Goal: Task Accomplishment & Management: Use online tool/utility

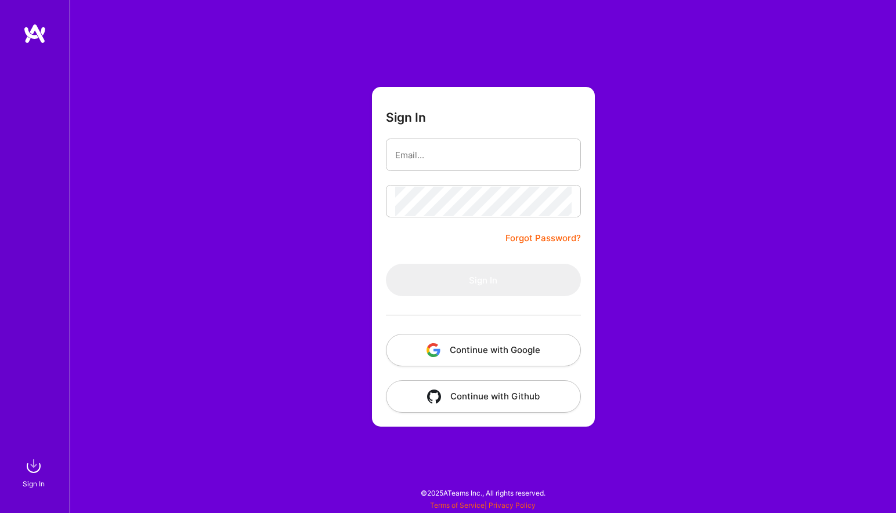
click at [431, 353] on img "button" at bounding box center [433, 350] width 14 height 14
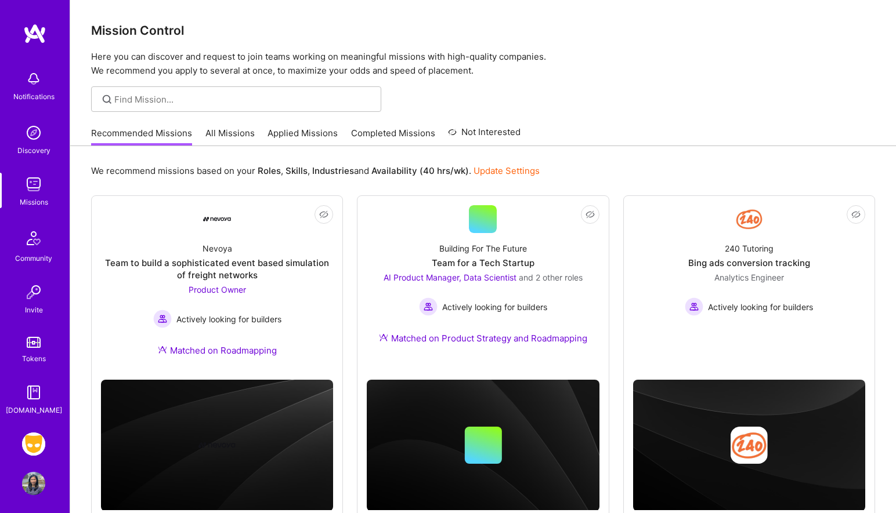
click at [23, 442] on img at bounding box center [33, 444] width 23 height 23
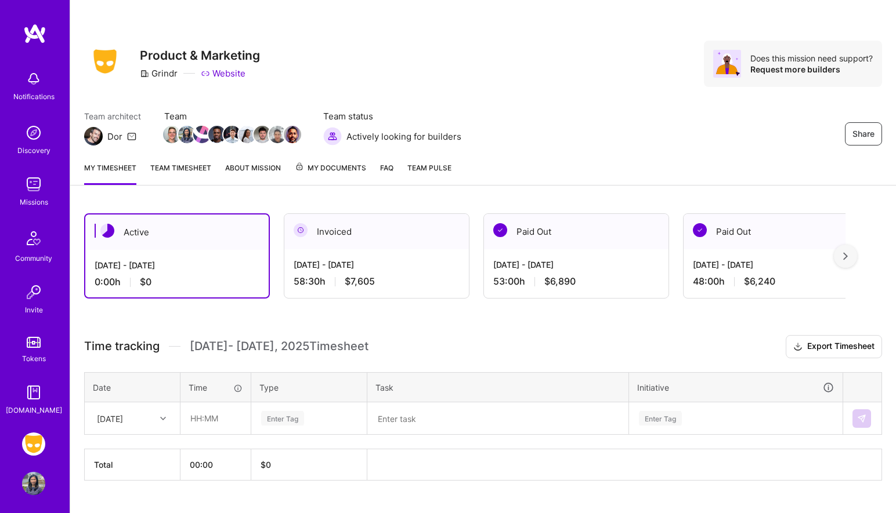
click at [229, 275] on div "[DATE] - [DATE] 0:00 h $0" at bounding box center [176, 274] width 183 height 48
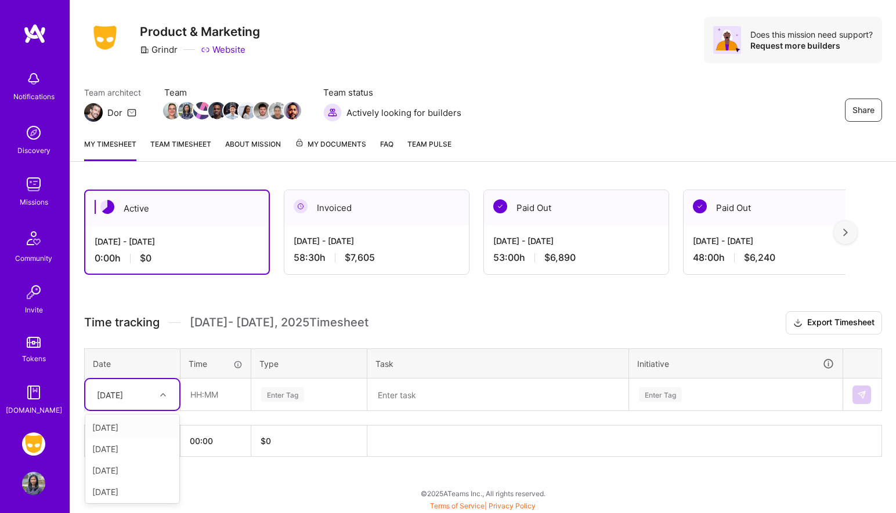
click at [155, 398] on div "[DATE]" at bounding box center [123, 394] width 64 height 19
click at [138, 428] on div "[DATE]" at bounding box center [132, 427] width 94 height 21
click at [192, 403] on input "text" at bounding box center [215, 394] width 69 height 31
type input "01:00"
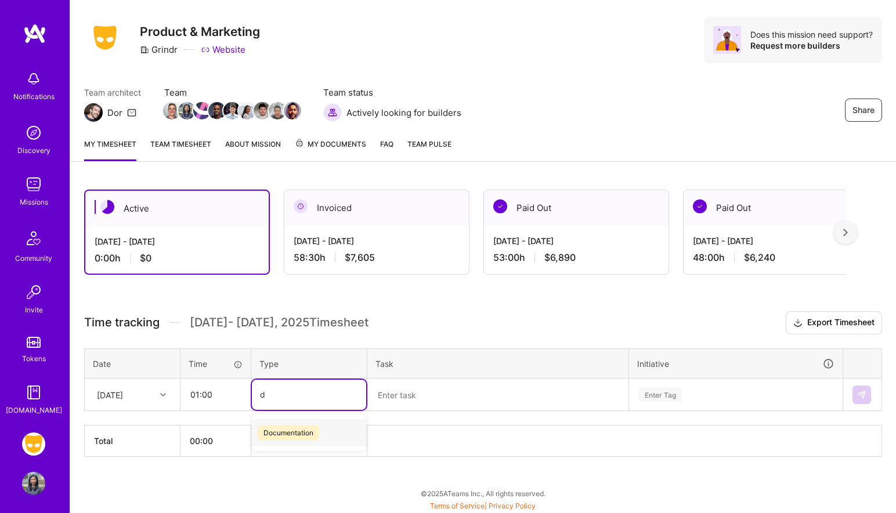
type input "do"
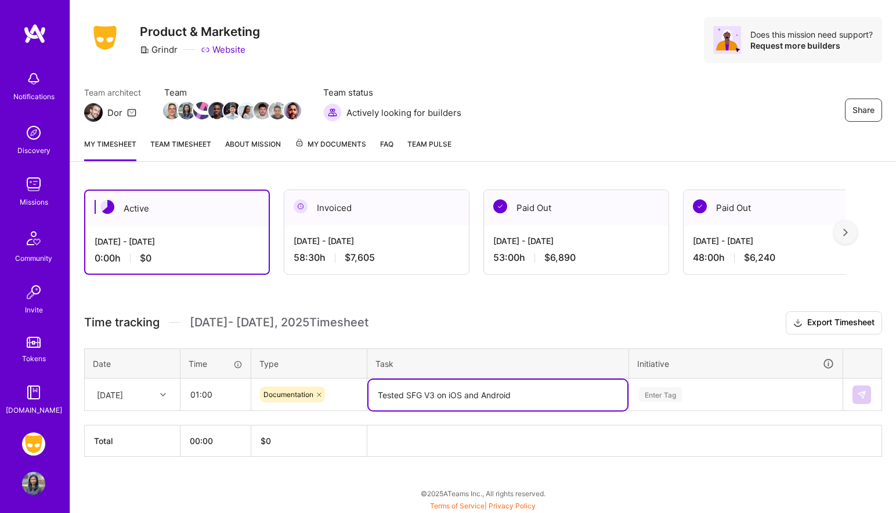
type textarea "Tested SFG V3 on iOS and Android"
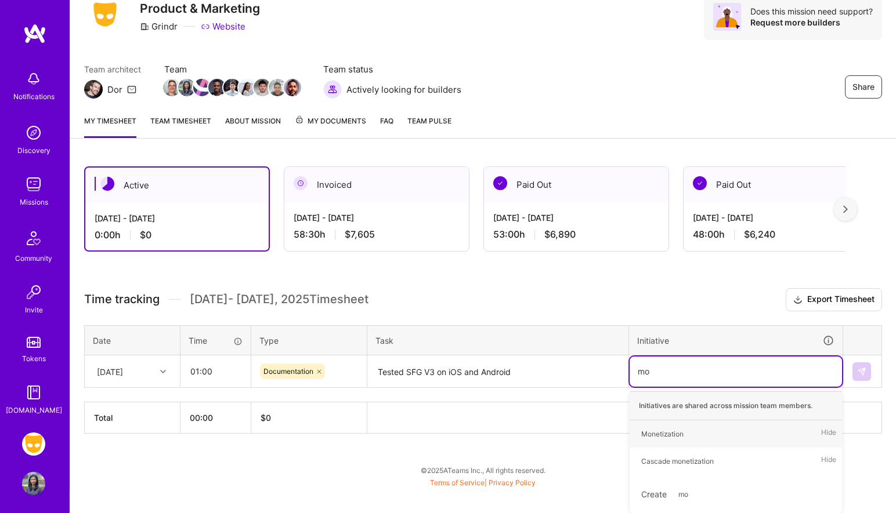
type input "mon"
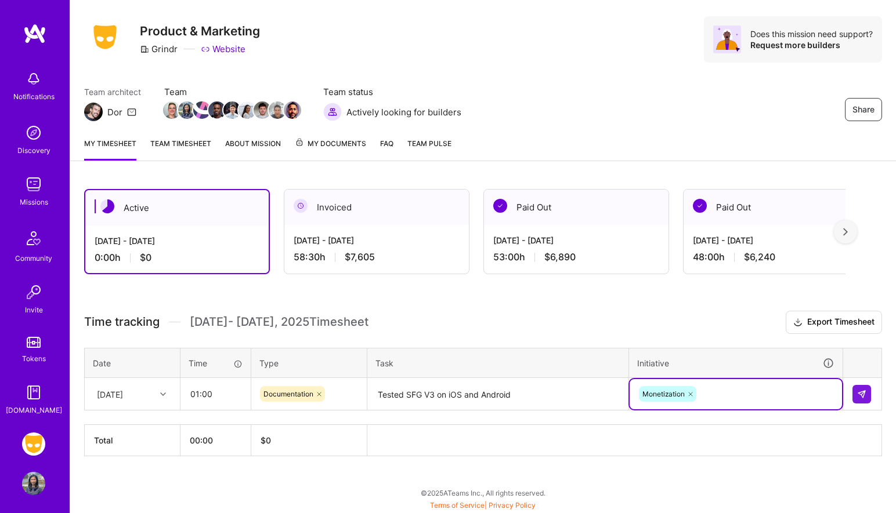
scroll to position [24, 0]
click at [860, 392] on img at bounding box center [861, 394] width 9 height 9
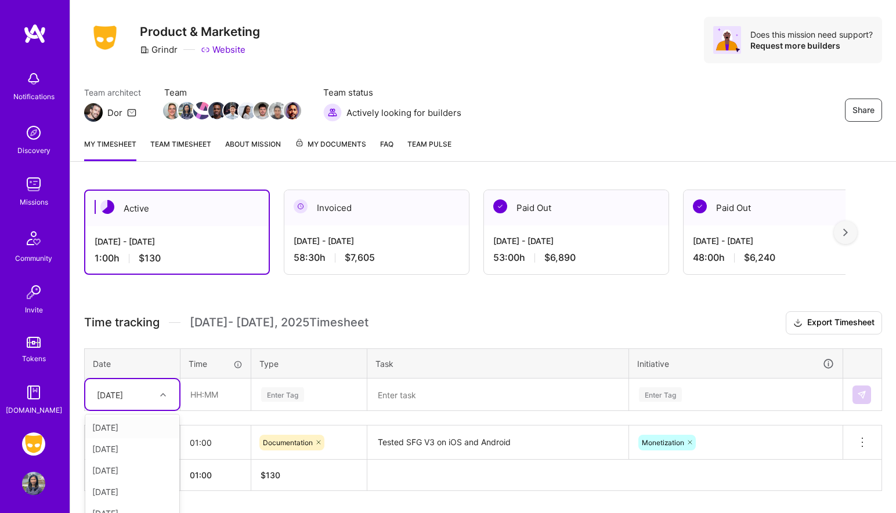
scroll to position [58, 0]
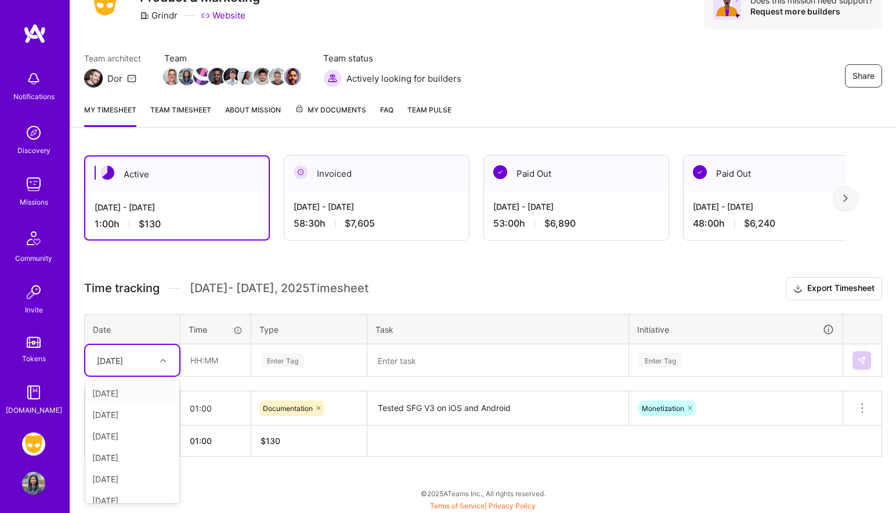
click at [137, 376] on div "option [DATE], selected. option [DATE] focused, 2 of 13. 12 results available. …" at bounding box center [132, 360] width 94 height 31
click at [144, 393] on div "[DATE]" at bounding box center [132, 393] width 94 height 21
click at [212, 363] on input "text" at bounding box center [215, 360] width 69 height 31
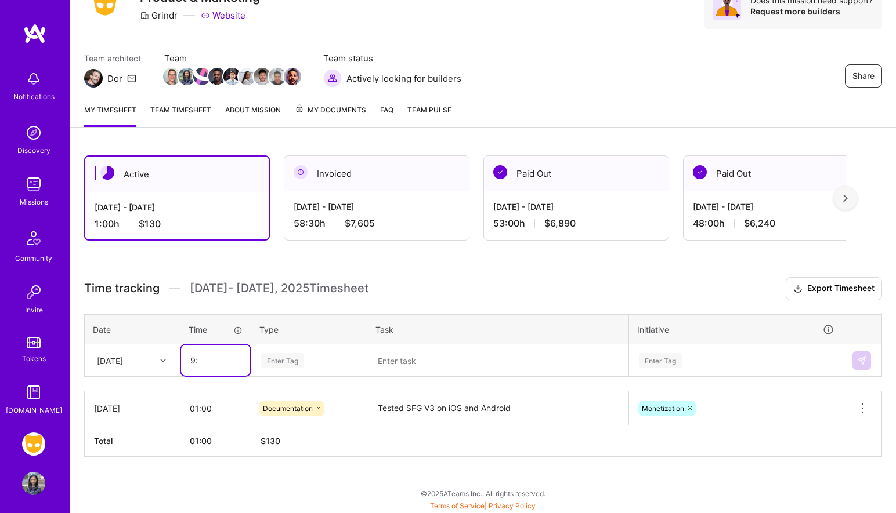
type input "9"
type input "08:00"
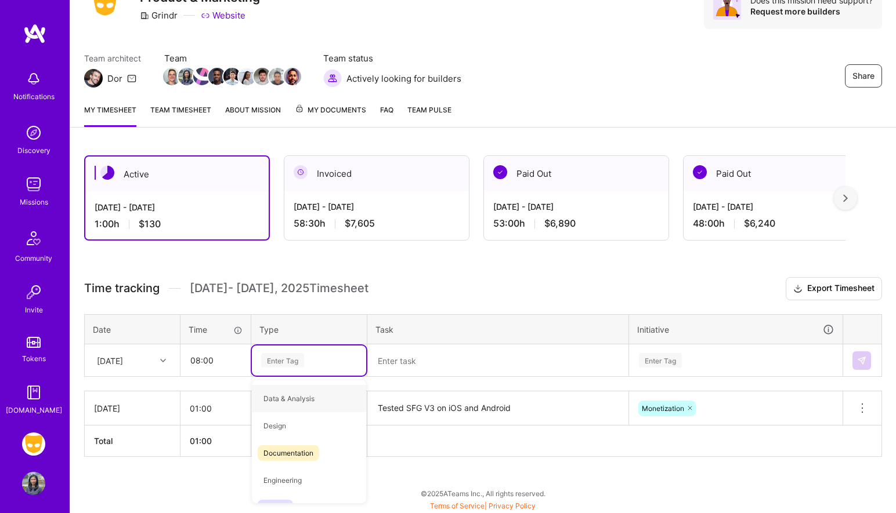
type input "o"
type input "do"
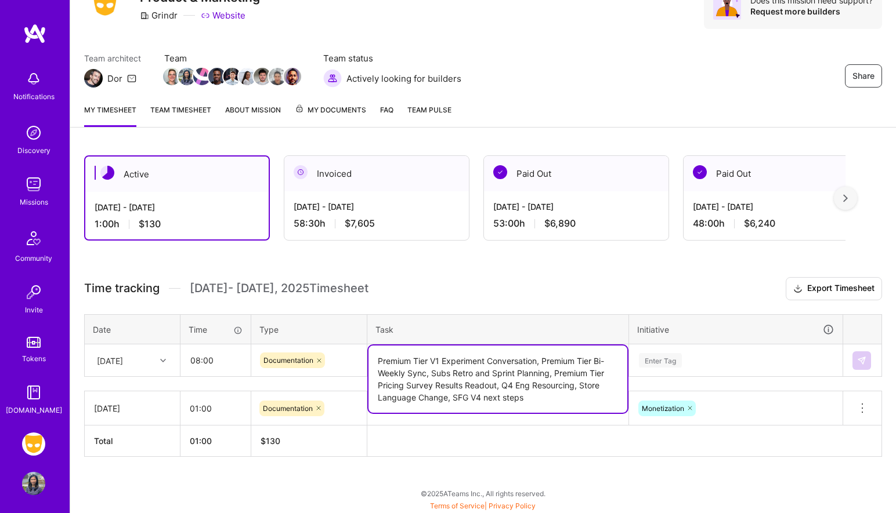
type textarea "Premium Tier V1 Experiment Conversation, Premium Tier Bi-Weekly Sync, Subs Retr…"
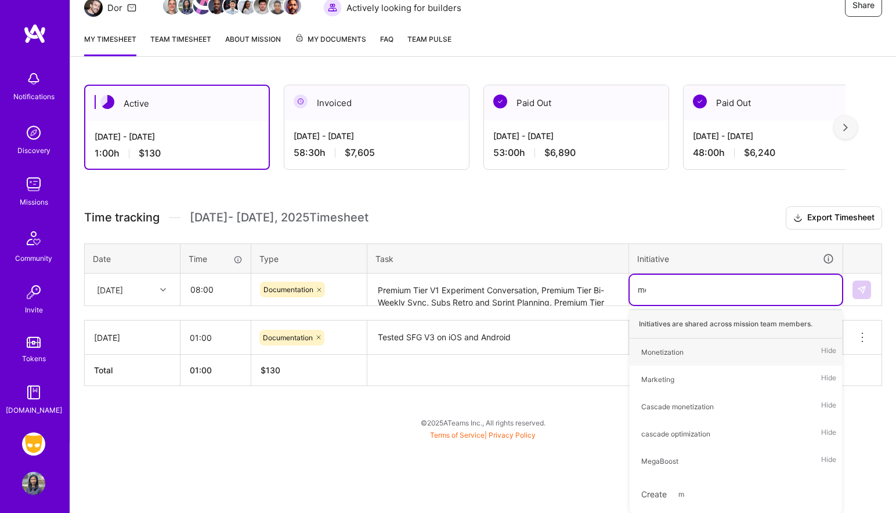
type input "mon"
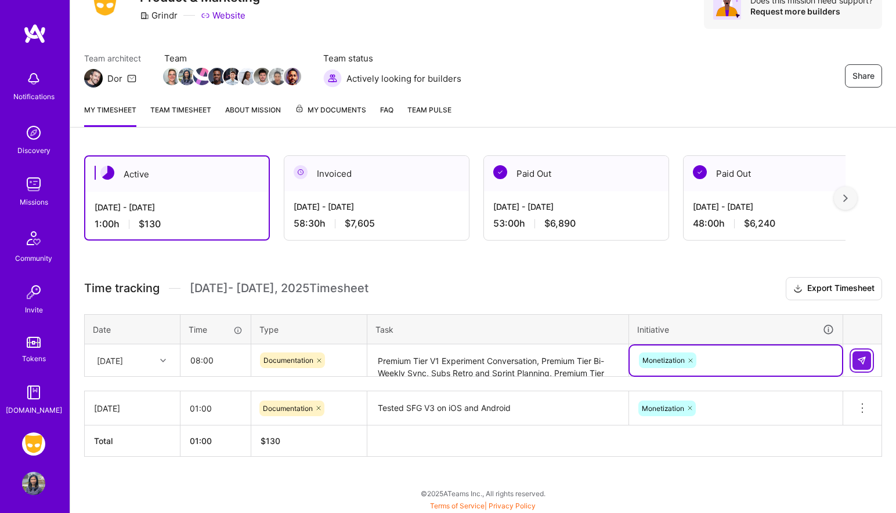
click at [862, 352] on button at bounding box center [861, 361] width 19 height 19
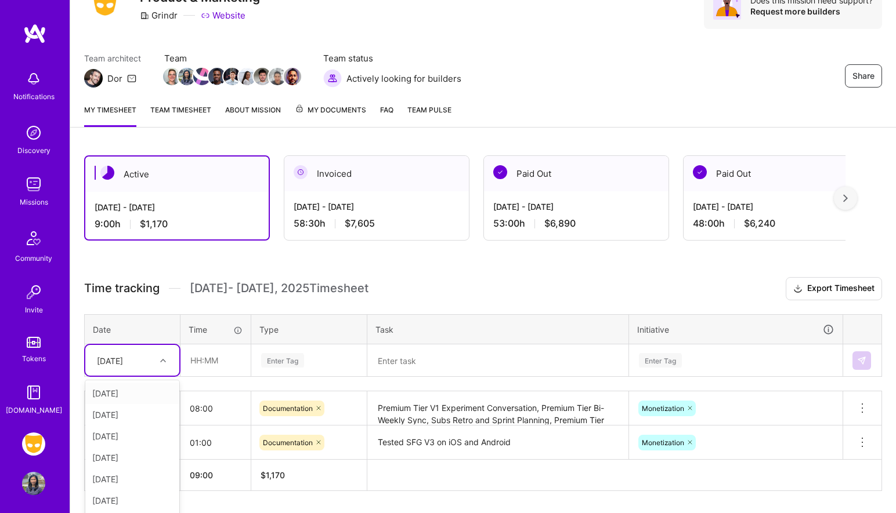
click at [139, 370] on div "option [DATE], selected. option [DATE] focused, 1 of 13. 12 results available. …" at bounding box center [132, 360] width 94 height 31
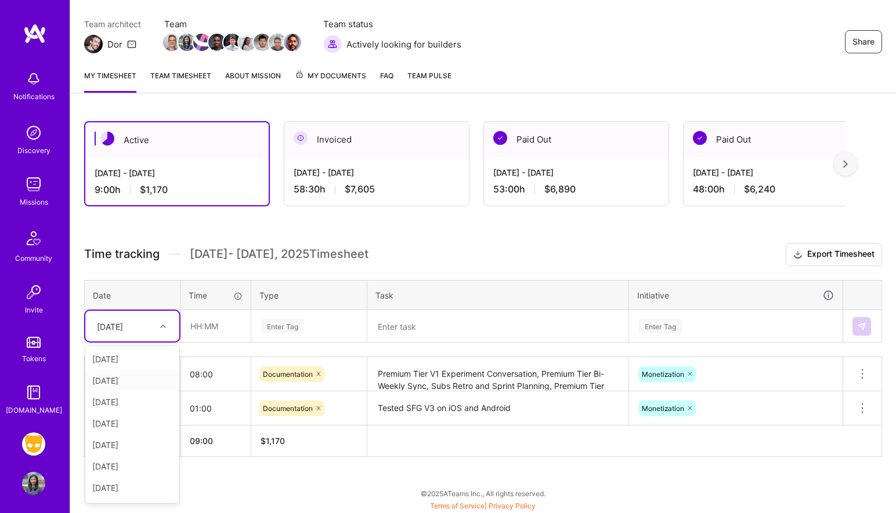
click at [146, 379] on div "[DATE]" at bounding box center [132, 380] width 94 height 21
click at [145, 334] on div "[DATE]" at bounding box center [123, 326] width 64 height 19
click at [136, 400] on div "[DATE]" at bounding box center [132, 402] width 94 height 21
click at [223, 325] on input "text" at bounding box center [215, 326] width 69 height 31
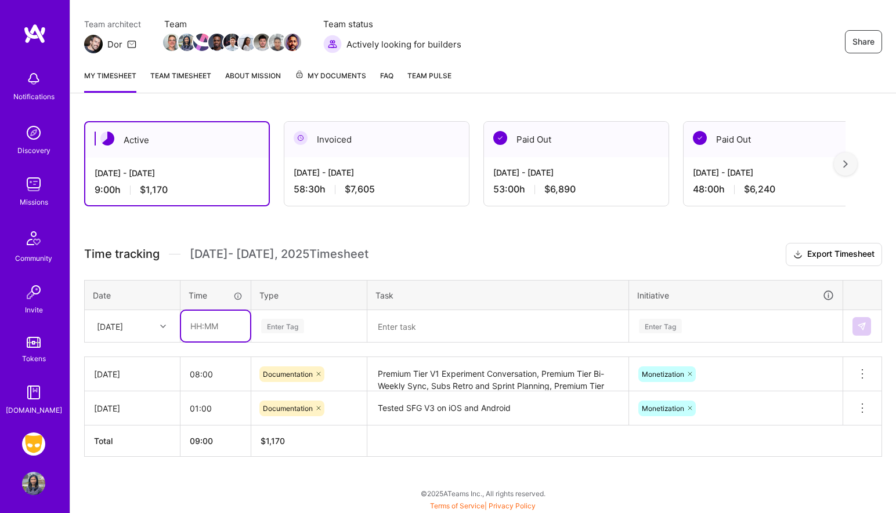
type input "7"
type input "08:00"
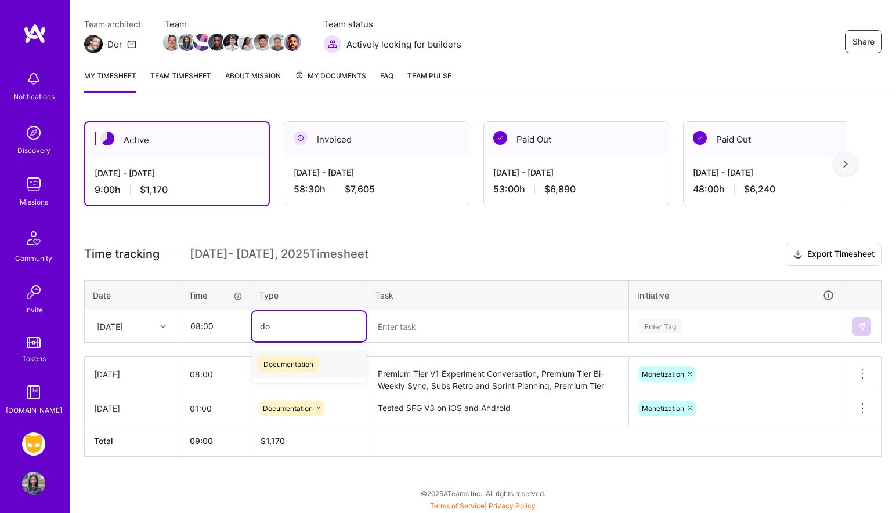
type input "doc"
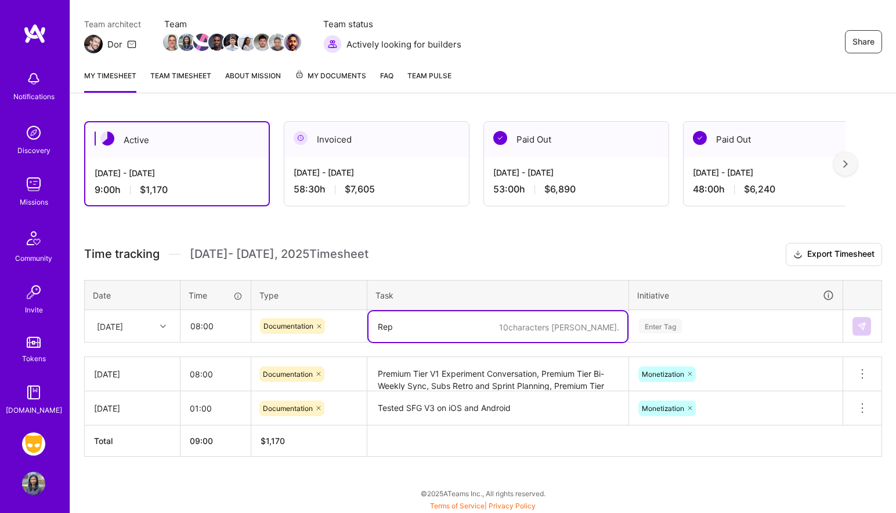
type textarea "Repl"
type textarea "C"
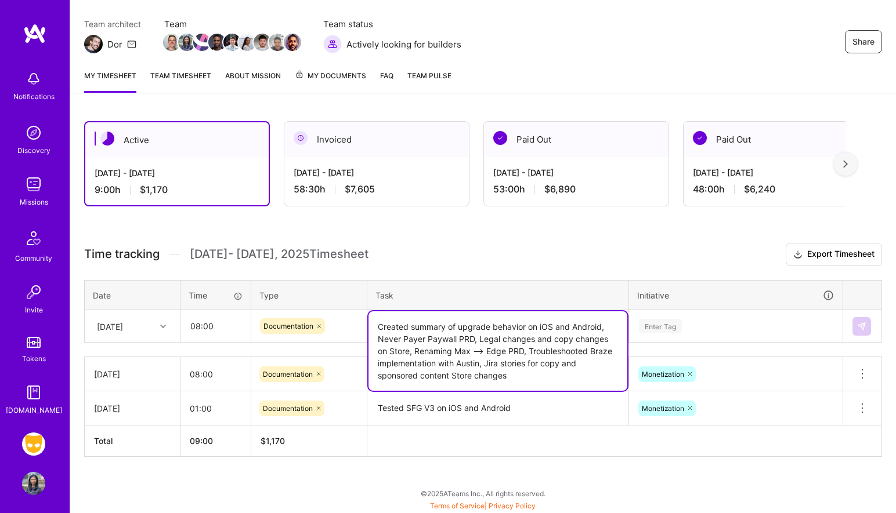
drag, startPoint x: 522, startPoint y: 377, endPoint x: 485, endPoint y: 363, distance: 39.7
click at [485, 363] on textarea "Created summary of upgrade behavior on iOS and Android, Never Payer Paywall PRD…" at bounding box center [497, 351] width 259 height 79
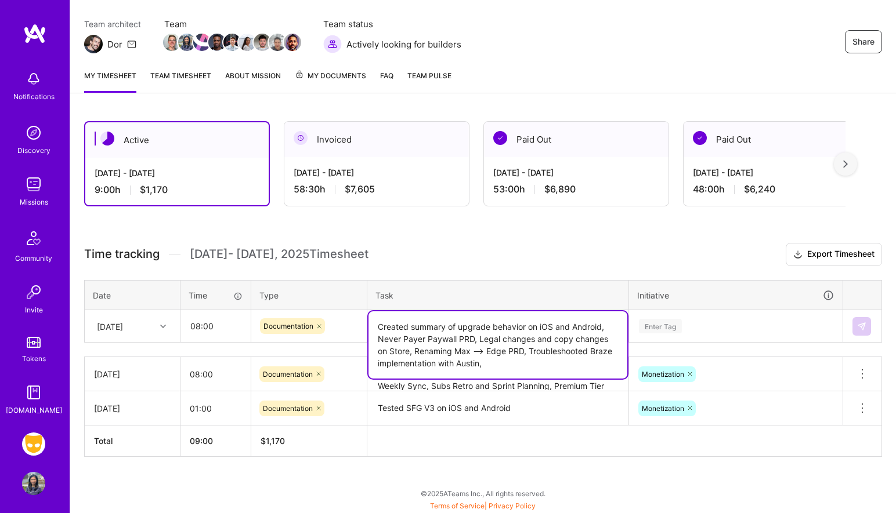
click at [476, 354] on textarea "Created summary of upgrade behavior on iOS and Android, Never Payer Paywall PRD…" at bounding box center [497, 345] width 259 height 67
click at [511, 371] on textarea "Created summary of upgrade behavior on iOS and Android, Never Payer Paywall PRD…" at bounding box center [497, 345] width 259 height 67
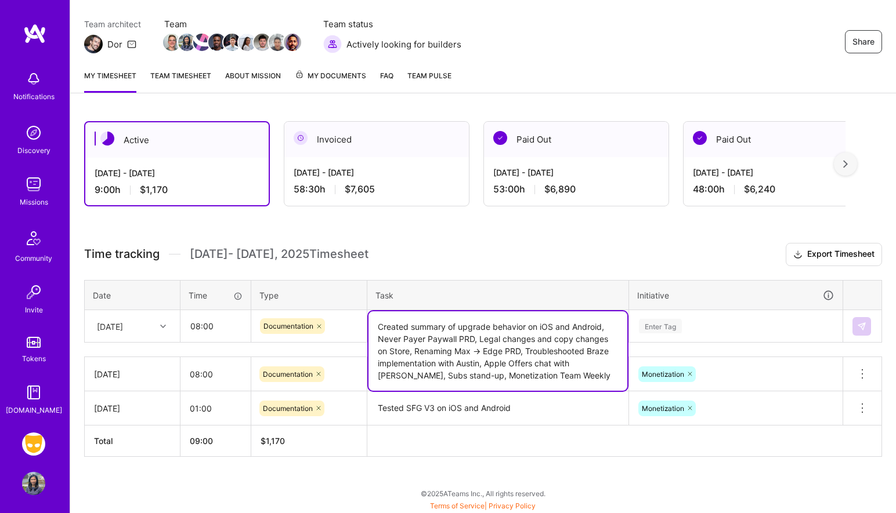
type textarea "Created summary of upgrade behavior on iOS and Android, Never Payer Paywall PRD…"
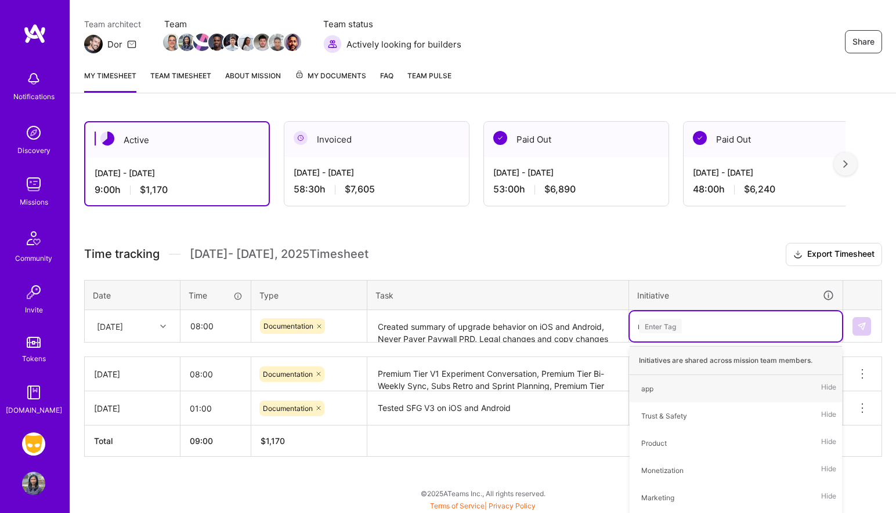
type input "mon"
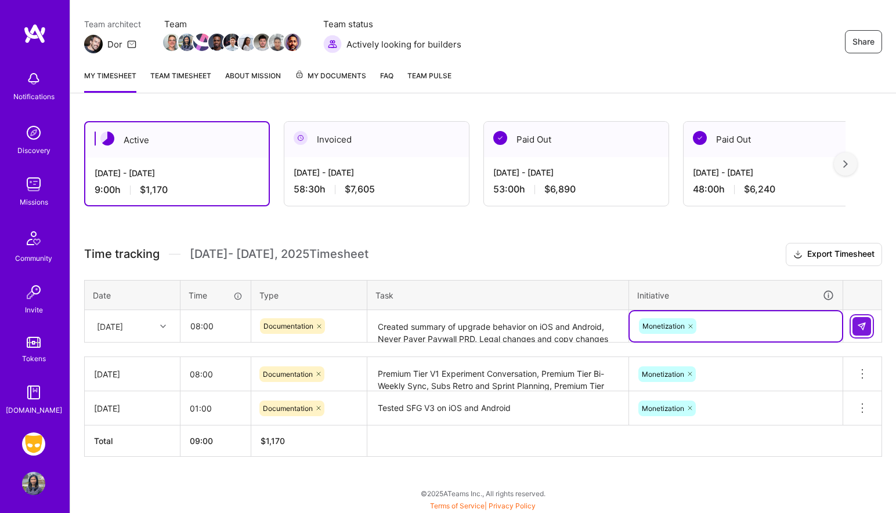
click at [861, 322] on img at bounding box center [861, 326] width 9 height 9
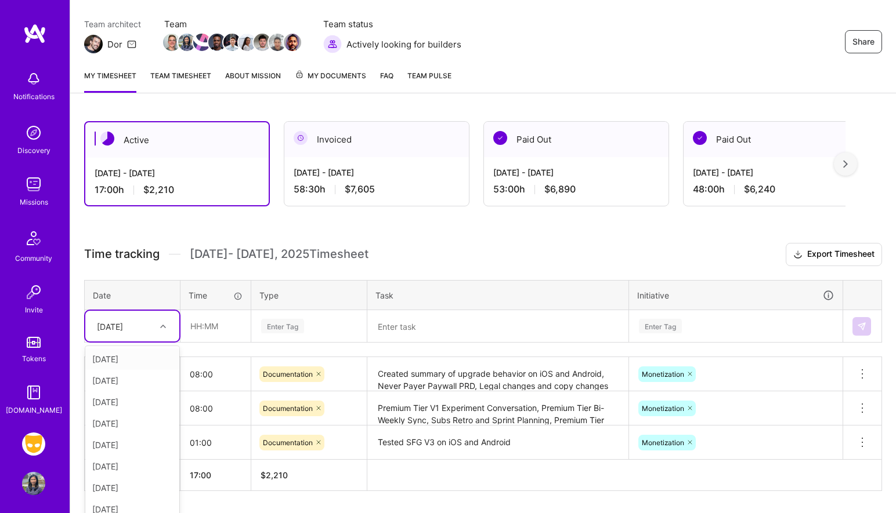
click at [133, 332] on td "option [DATE], selected. option [DATE] focused, 1 of 13. 12 results available. …" at bounding box center [133, 326] width 96 height 32
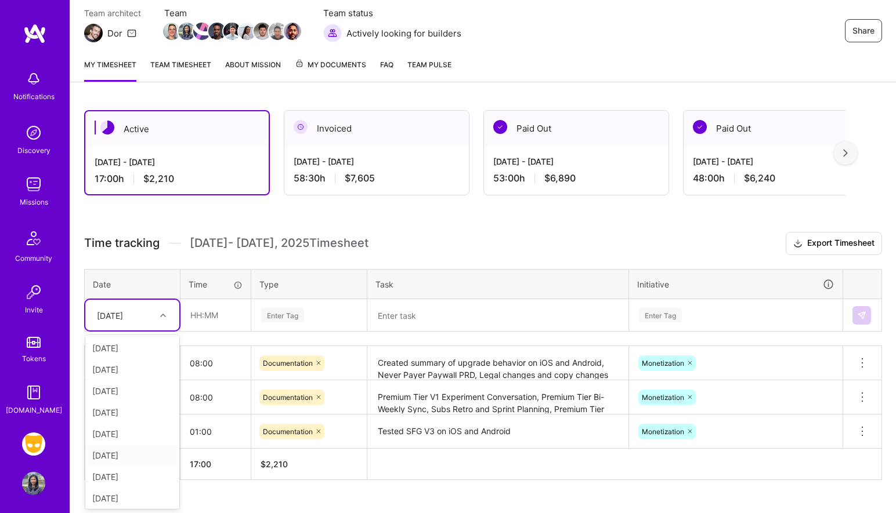
click at [135, 455] on div "[DATE]" at bounding box center [132, 455] width 94 height 21
click at [218, 319] on input "text" at bounding box center [215, 315] width 69 height 31
type input "08:00"
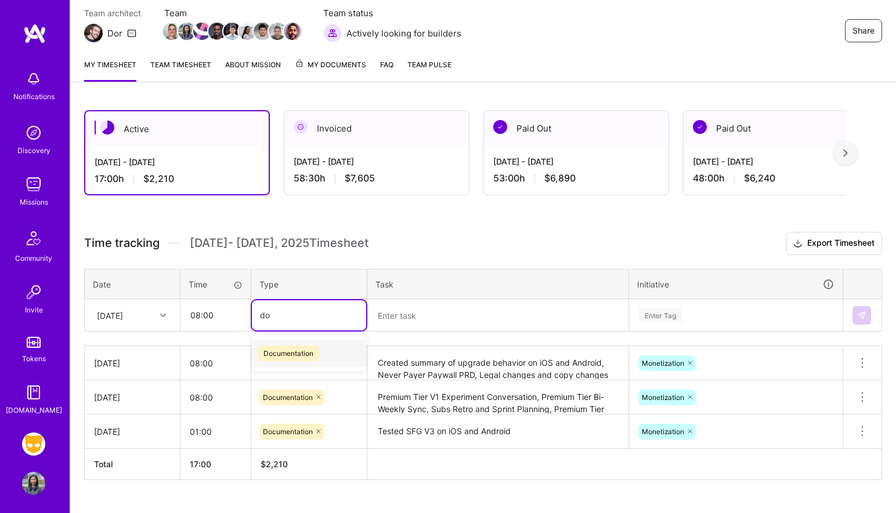
type input "doc"
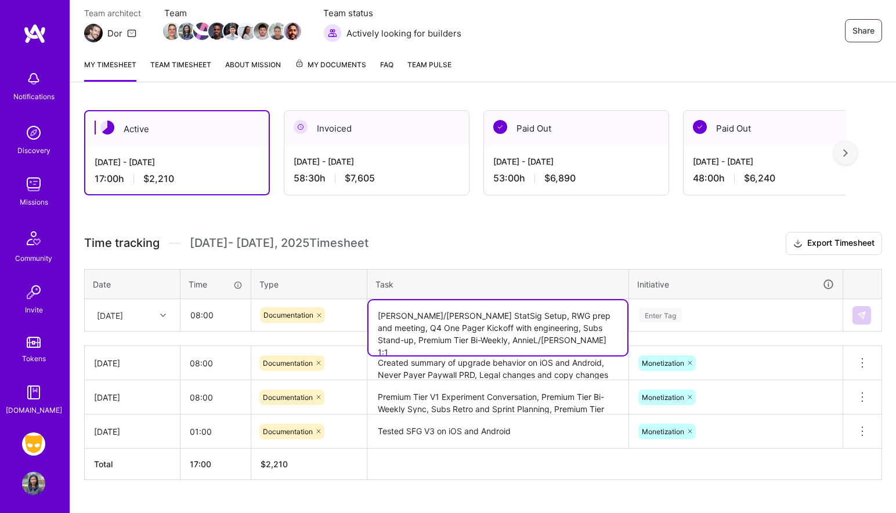
type textarea "[PERSON_NAME]/[PERSON_NAME] StatSig Setup, RWG prep and meeting, Q4 One Pager K…"
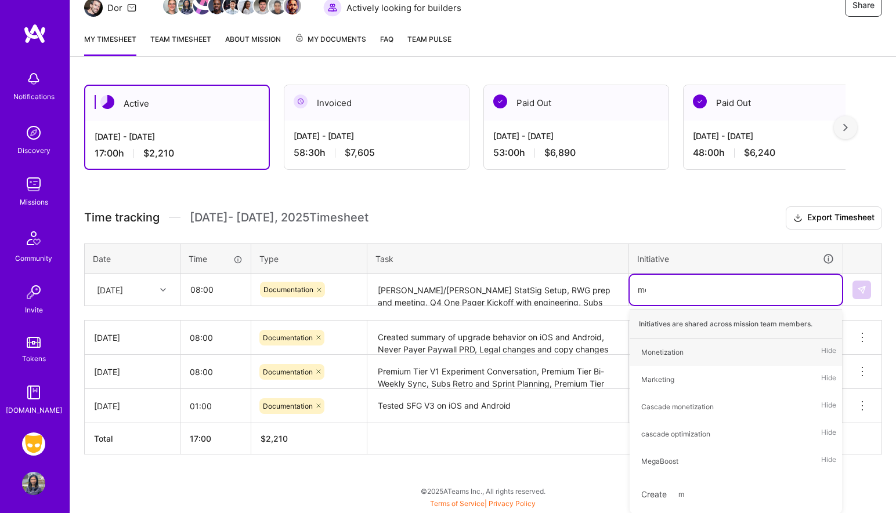
scroll to position [126, 0]
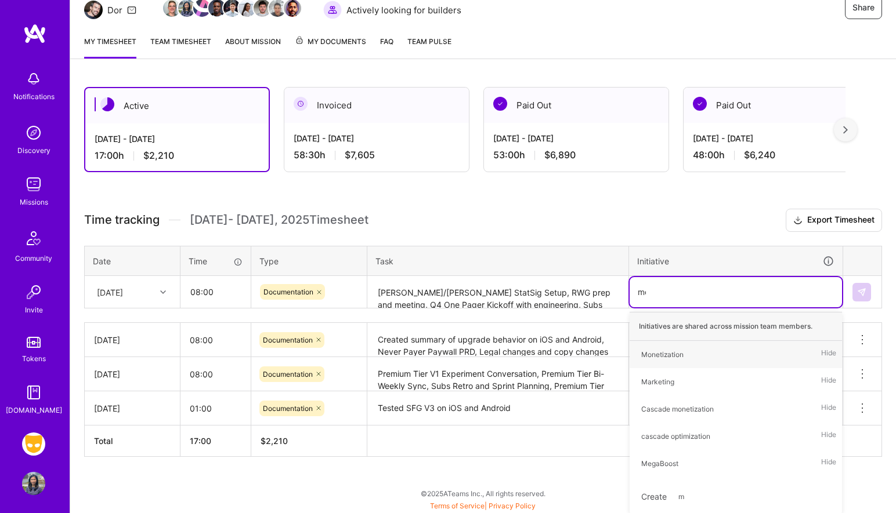
type input "mon"
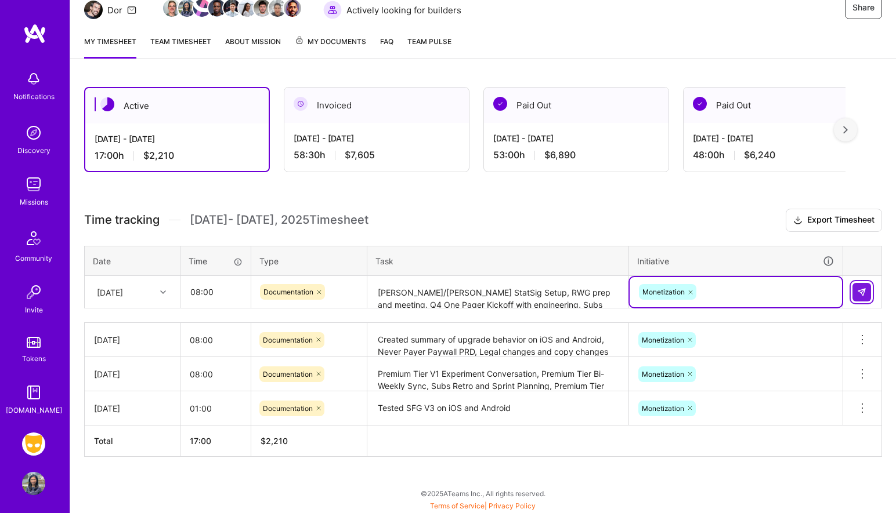
click at [865, 294] on img at bounding box center [861, 292] width 9 height 9
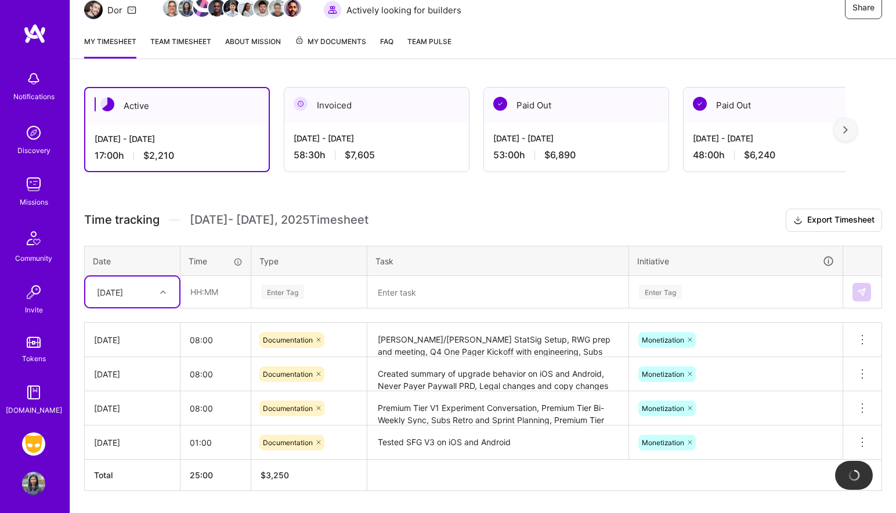
click at [152, 290] on div "[DATE]" at bounding box center [123, 292] width 64 height 19
click at [141, 422] on div "[DATE]" at bounding box center [132, 422] width 94 height 21
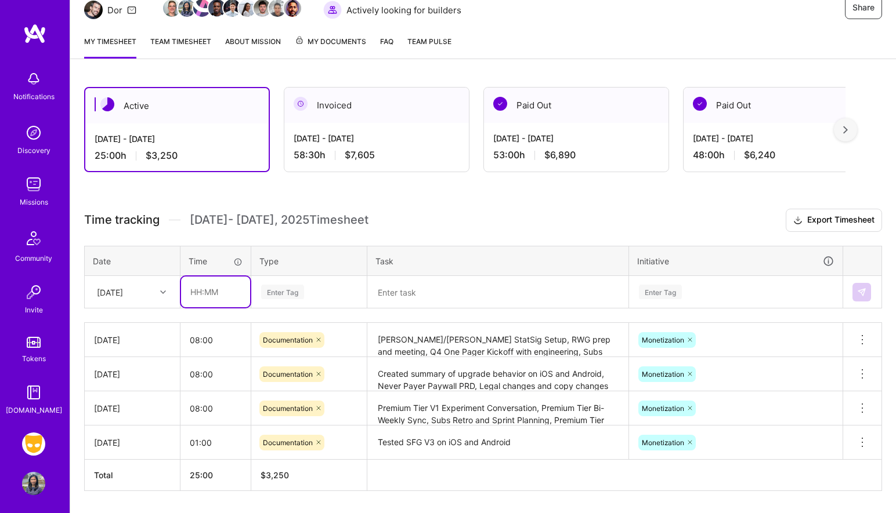
click at [211, 291] on input "text" at bounding box center [215, 292] width 69 height 31
type input "08:00"
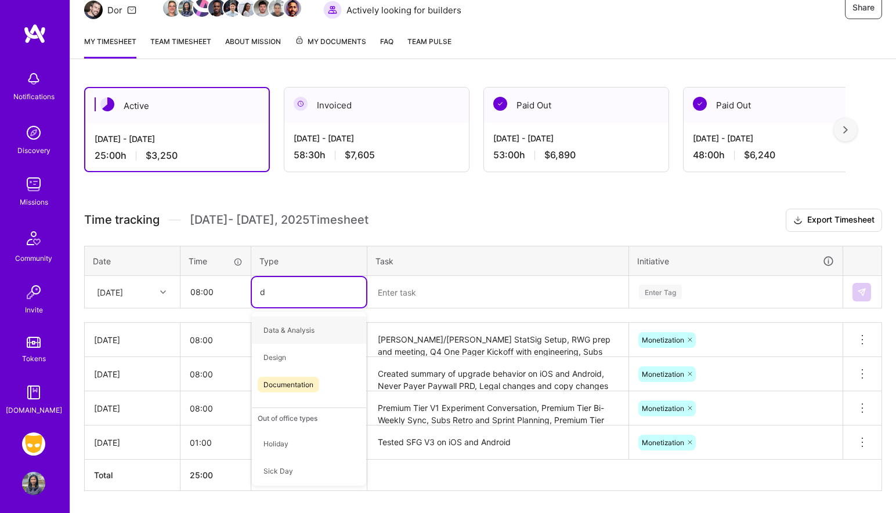
type input "do"
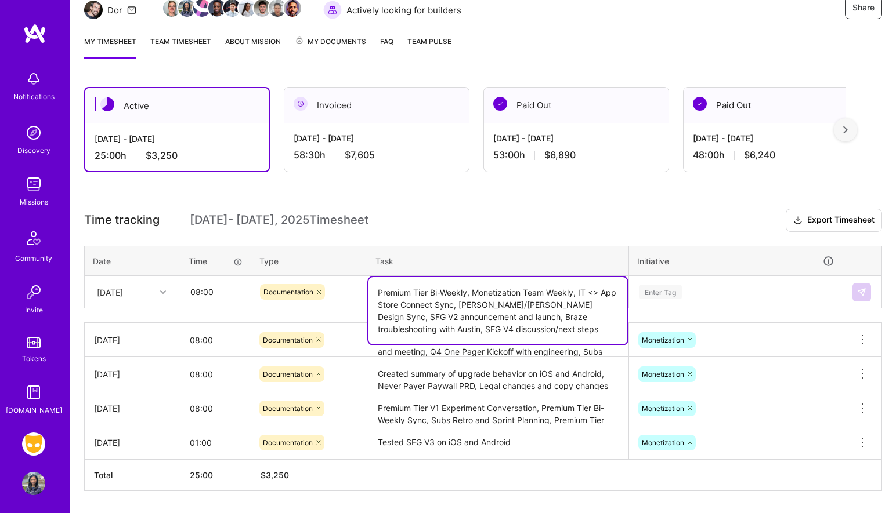
type textarea "Premium Tier Bi-Weekly, Monetization Team Weekly, IT <> App Store Connect Sync,…"
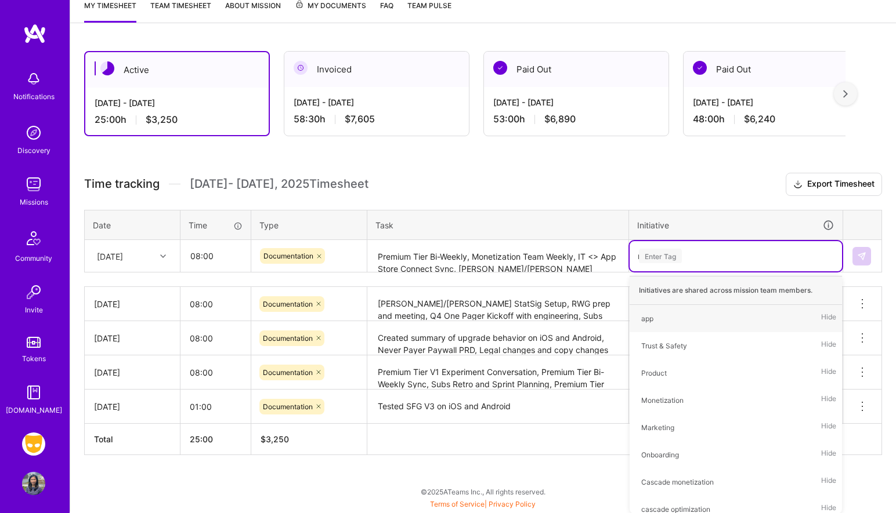
scroll to position [161, 0]
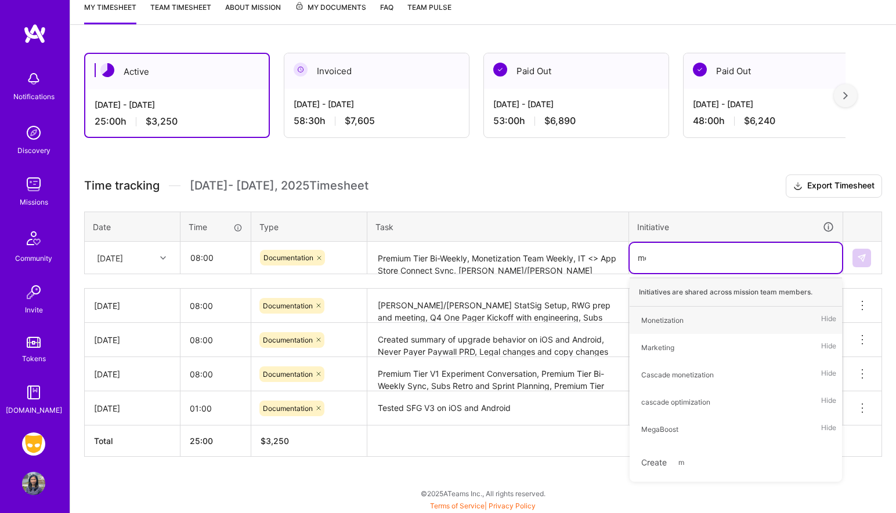
type input "mon"
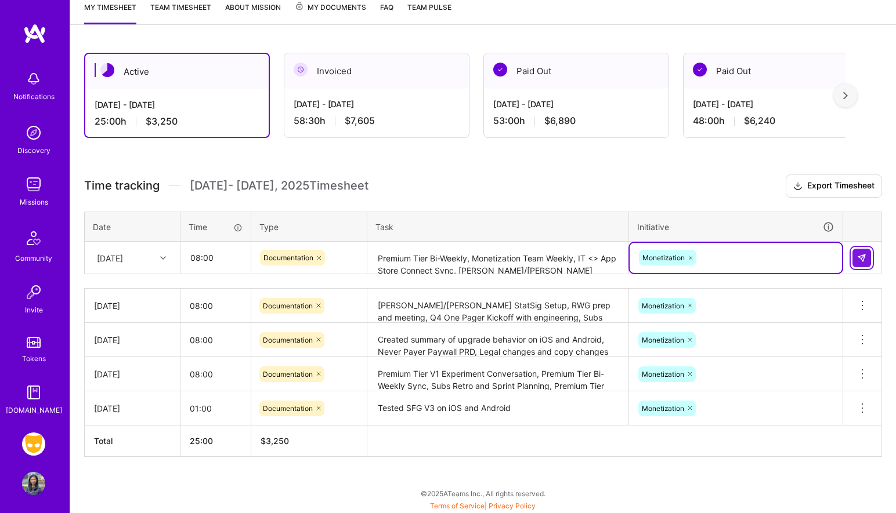
click at [856, 264] on button at bounding box center [861, 258] width 19 height 19
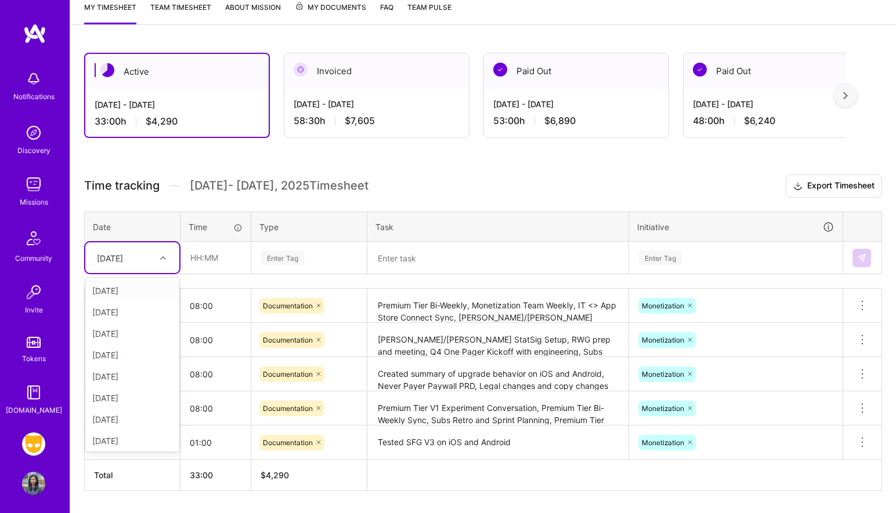
click at [138, 247] on div "[DATE]" at bounding box center [132, 258] width 94 height 31
click at [147, 399] on div "[DATE]" at bounding box center [132, 395] width 94 height 21
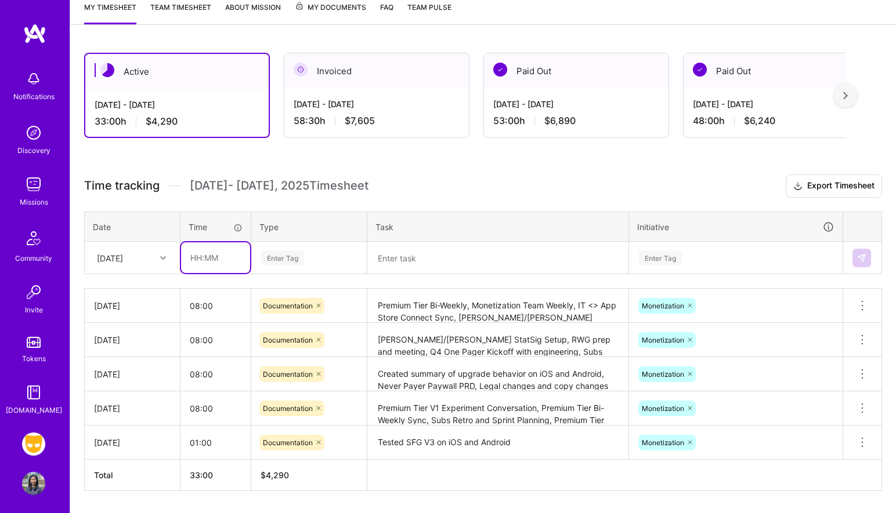
click at [214, 261] on input "text" at bounding box center [215, 258] width 69 height 31
type input "8"
type input "7"
type input "08:00"
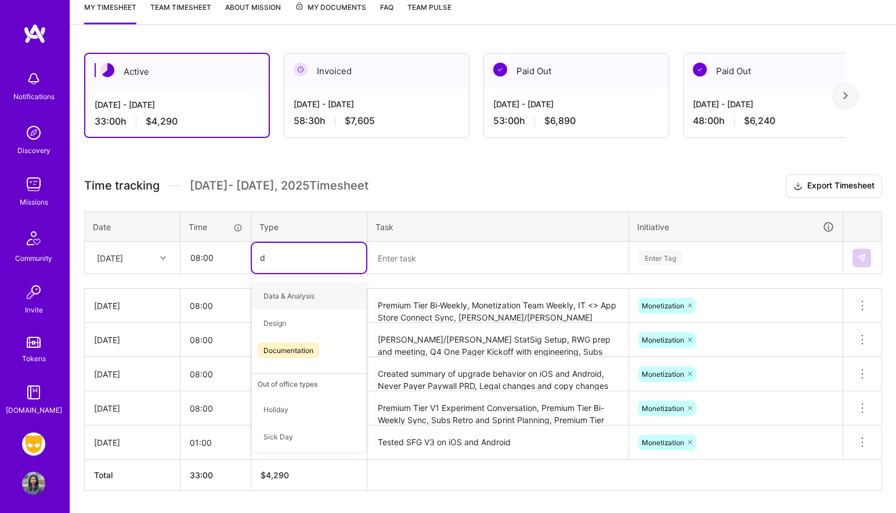
type input "do"
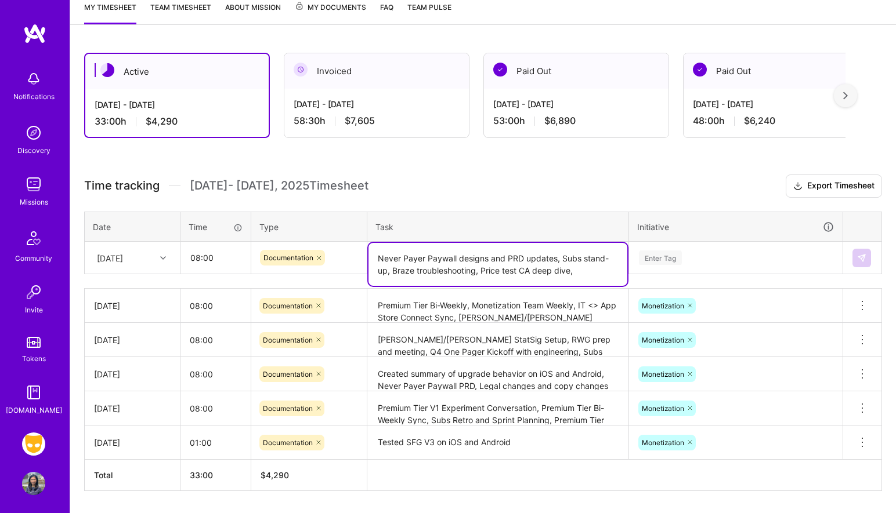
click at [477, 272] on textarea "Never Payer Paywall designs and PRD updates, Subs stand-up, Braze troubleshooti…" at bounding box center [497, 264] width 259 height 43
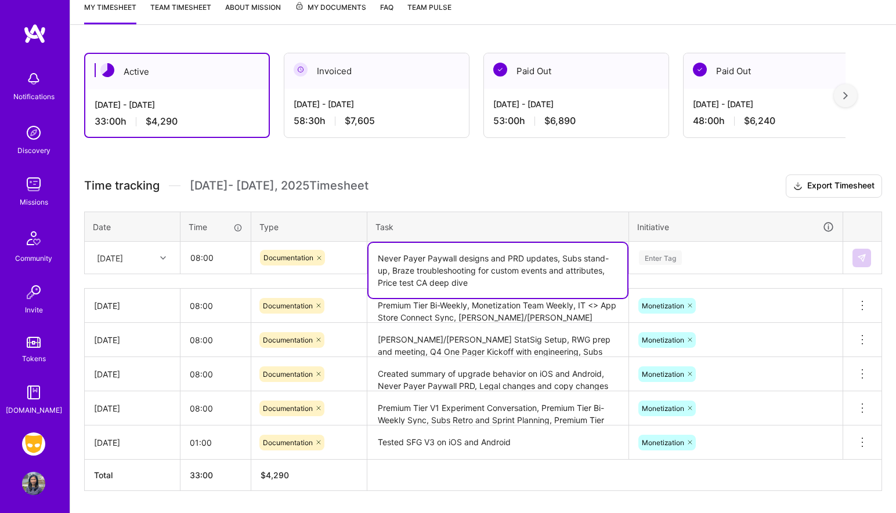
type textarea "Never Payer Paywall designs and PRD updates, Subs stand-up, Braze troubleshooti…"
click at [729, 258] on div "Enter Tag" at bounding box center [736, 258] width 196 height 15
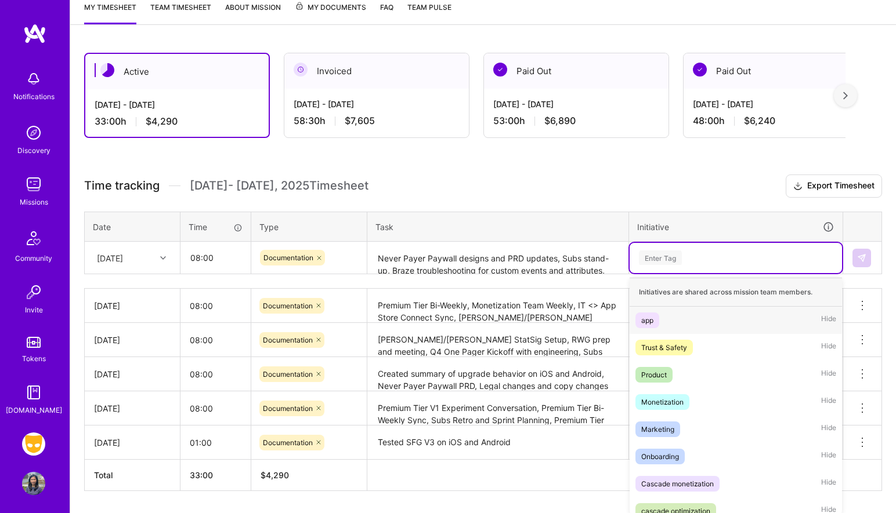
scroll to position [167, 0]
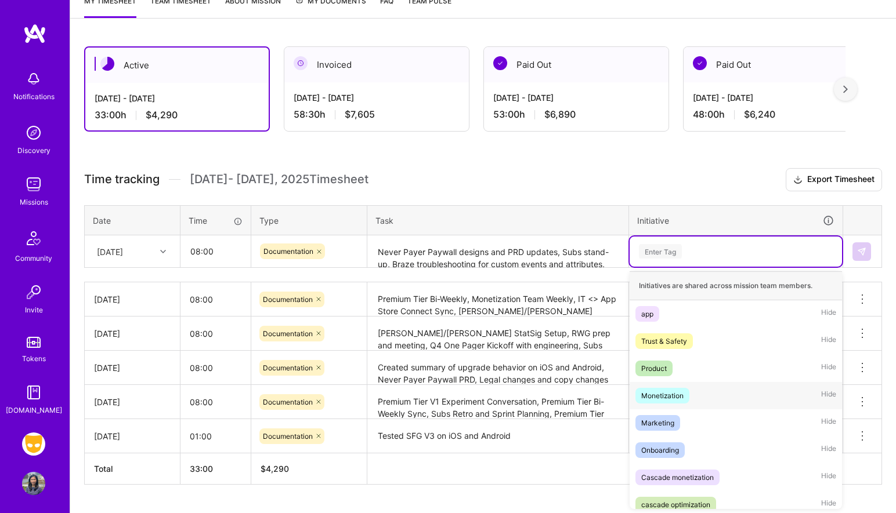
click at [718, 394] on div "Monetization Hide" at bounding box center [736, 395] width 212 height 27
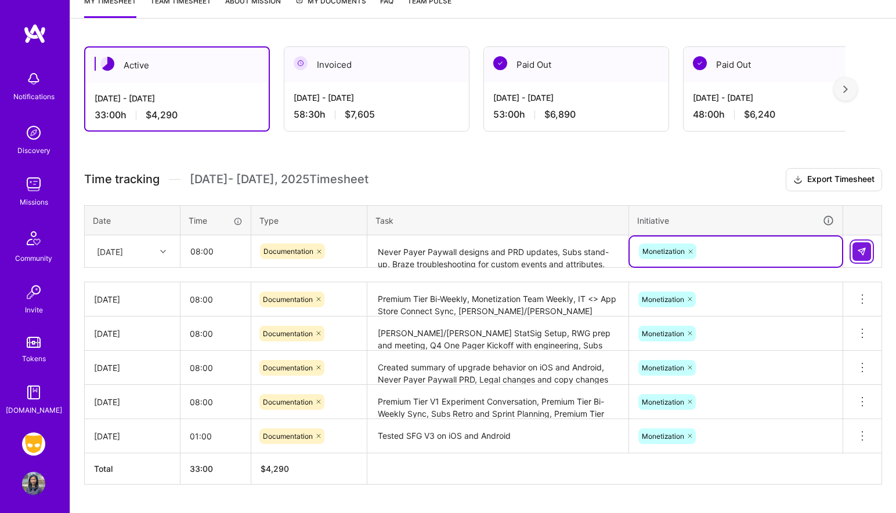
click at [863, 252] on img at bounding box center [861, 251] width 9 height 9
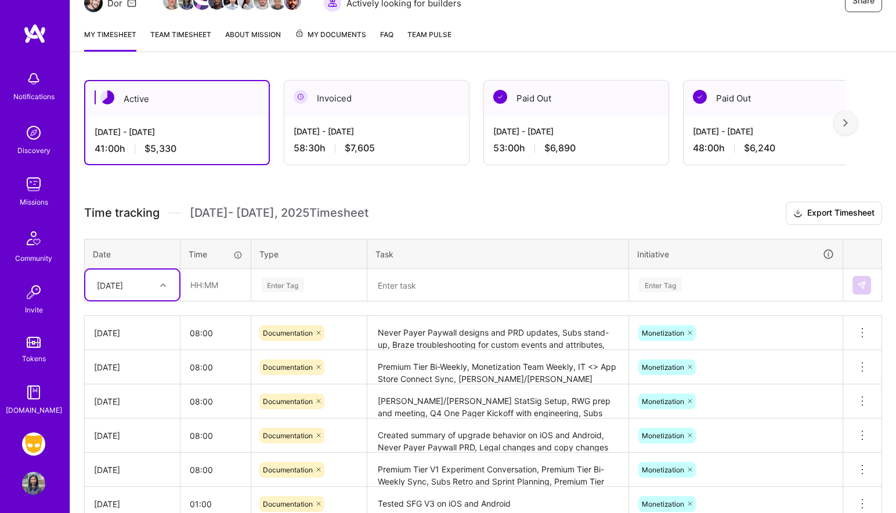
scroll to position [61, 0]
